Goal: Information Seeking & Learning: Learn about a topic

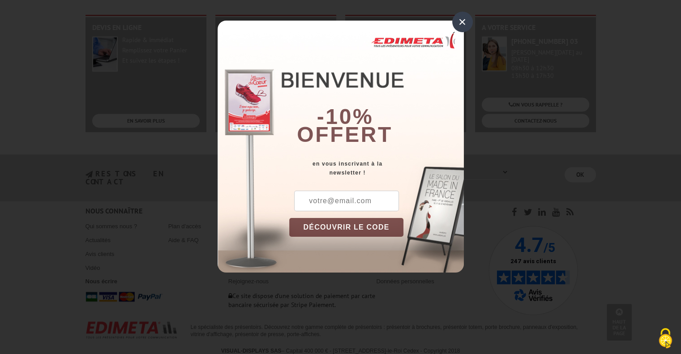
click at [462, 27] on div "×" at bounding box center [462, 22] width 21 height 21
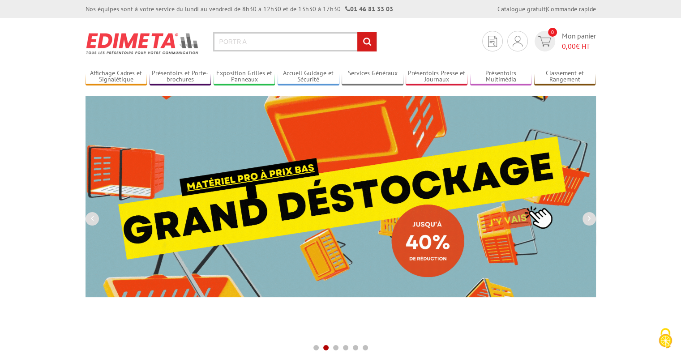
click at [263, 40] on input "PORTR A" at bounding box center [295, 41] width 164 height 19
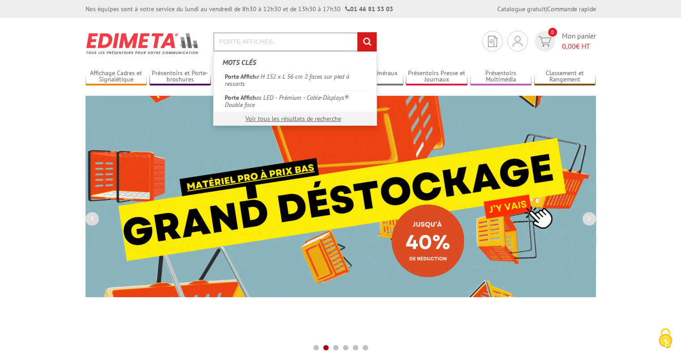
type input "PORTE AFFICHES"
click at [357, 32] on input "rechercher" at bounding box center [366, 41] width 19 height 19
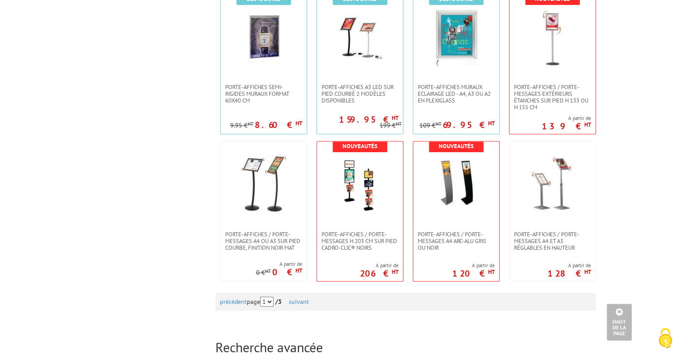
scroll to position [895, 0]
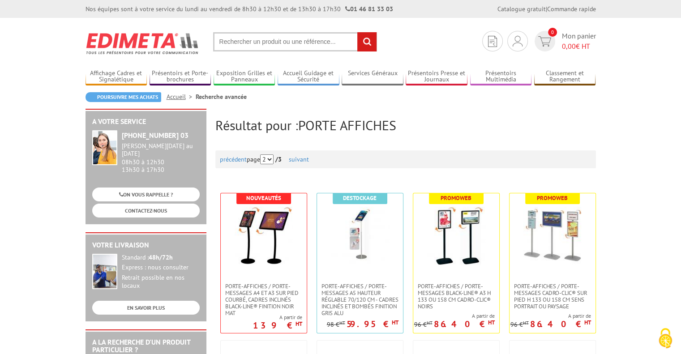
click at [304, 45] on input "text" at bounding box center [295, 41] width 164 height 19
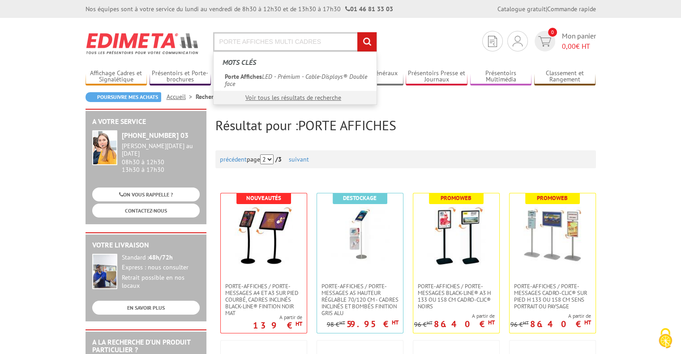
type input "PORTE AFFICHES MULTI CADRES"
click at [357, 32] on input "rechercher" at bounding box center [366, 41] width 19 height 19
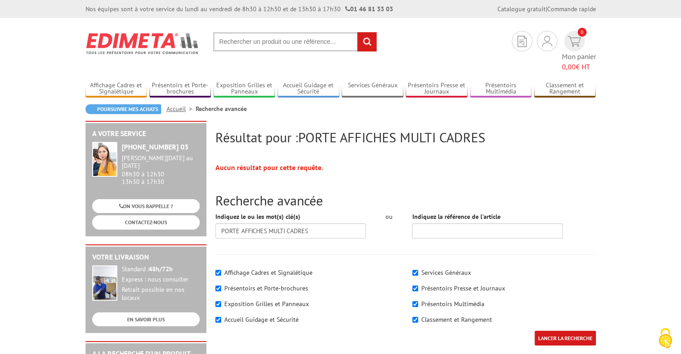
click at [277, 41] on input "text" at bounding box center [295, 41] width 164 height 19
type input "PORTE AFFICHES A4"
click at [357, 32] on input "rechercher" at bounding box center [366, 41] width 19 height 19
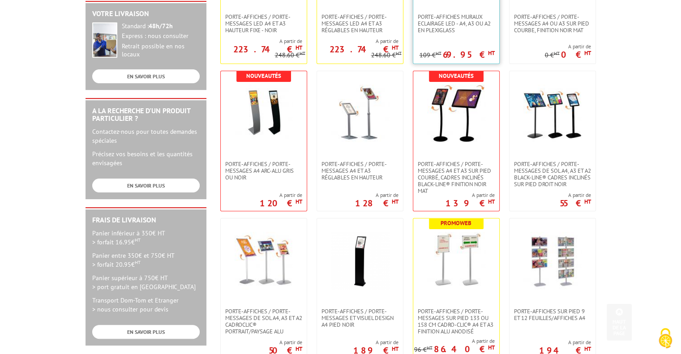
scroll to position [358, 0]
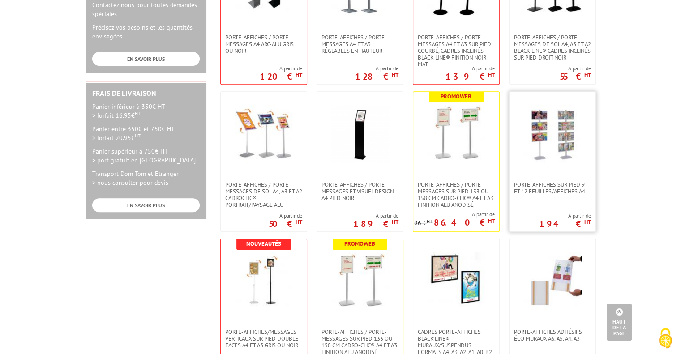
click at [564, 166] on link at bounding box center [552, 137] width 86 height 90
